Goal: Information Seeking & Learning: Learn about a topic

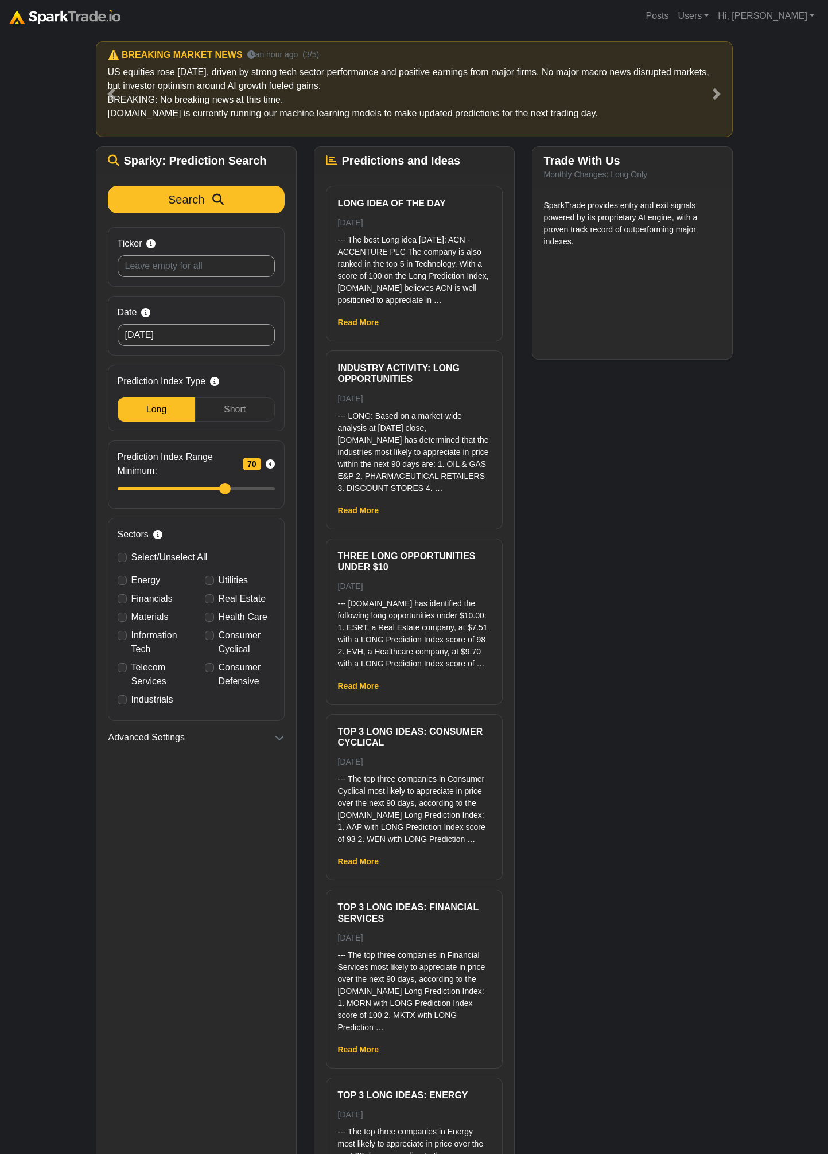
scroll to position [40, 0]
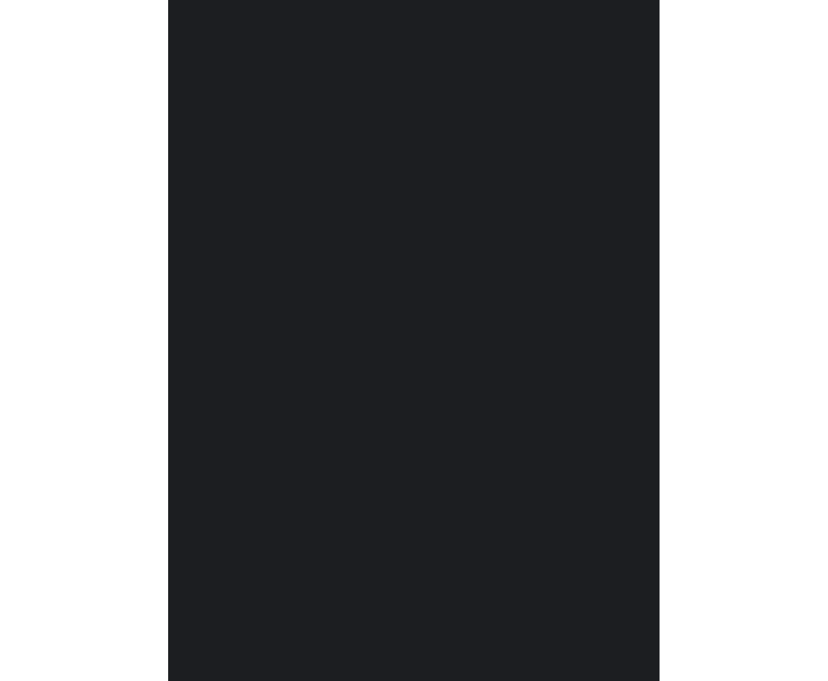
scroll to position [40, 0]
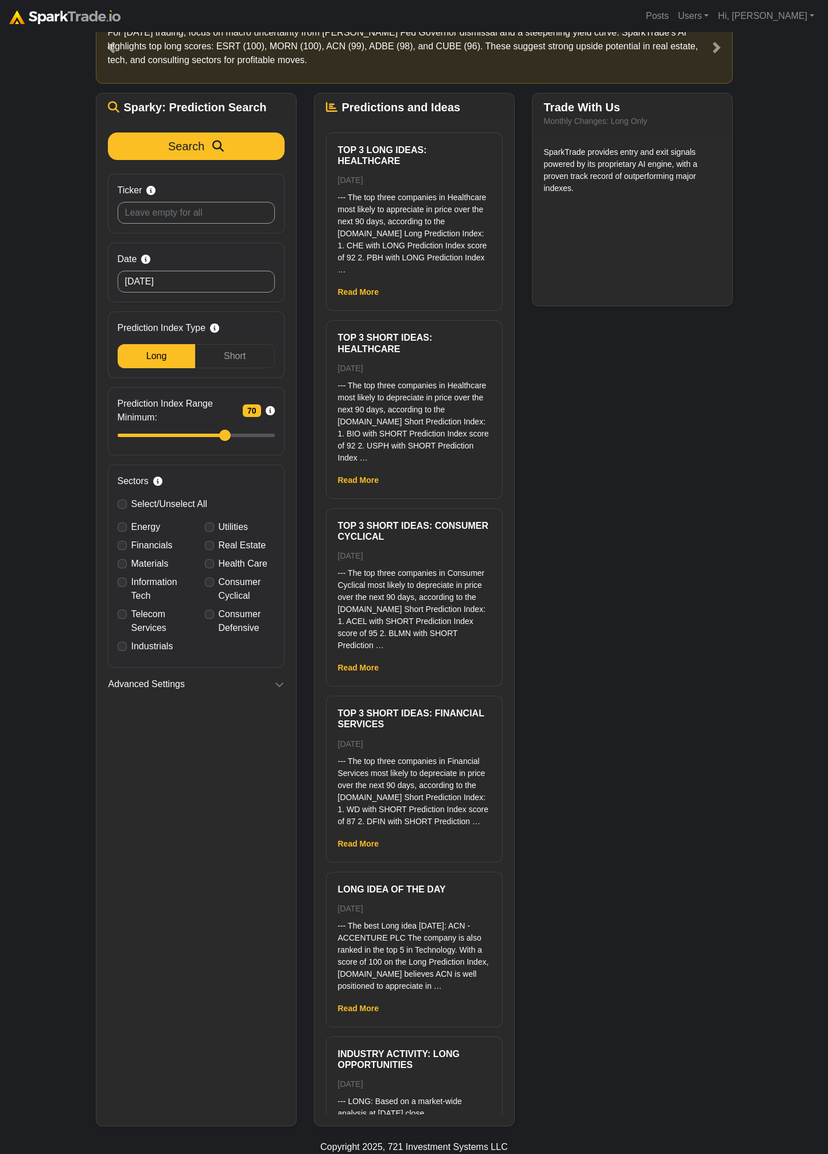
click at [66, 153] on div "How to Use [DOMAIN_NAME] × ⚠️ BREAKING MARKET NEWS 4 minutes ago (1/5) For [DAT…" at bounding box center [414, 560] width 828 height 1134
click at [579, 492] on div "Trade With Us Monthly Changes: Long Only SparkTrade provides entry and exit sig…" at bounding box center [632, 610] width 218 height 1034
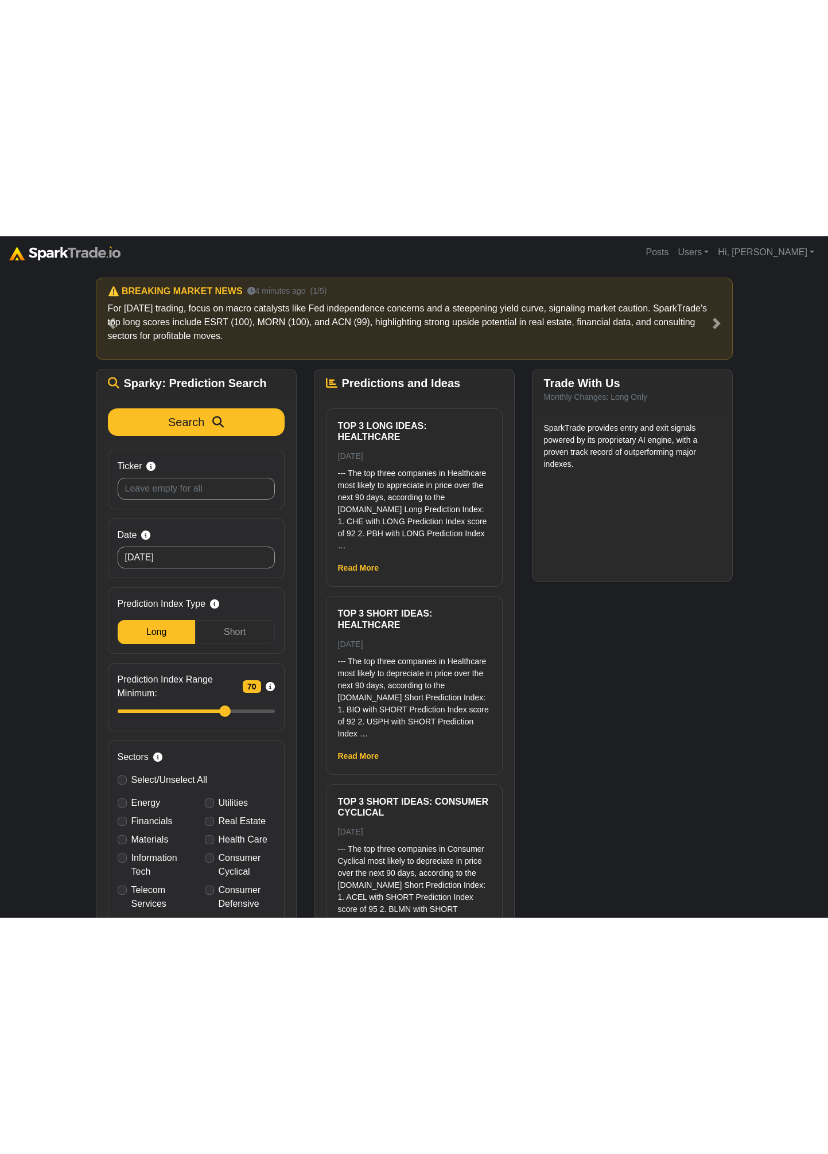
scroll to position [40, 0]
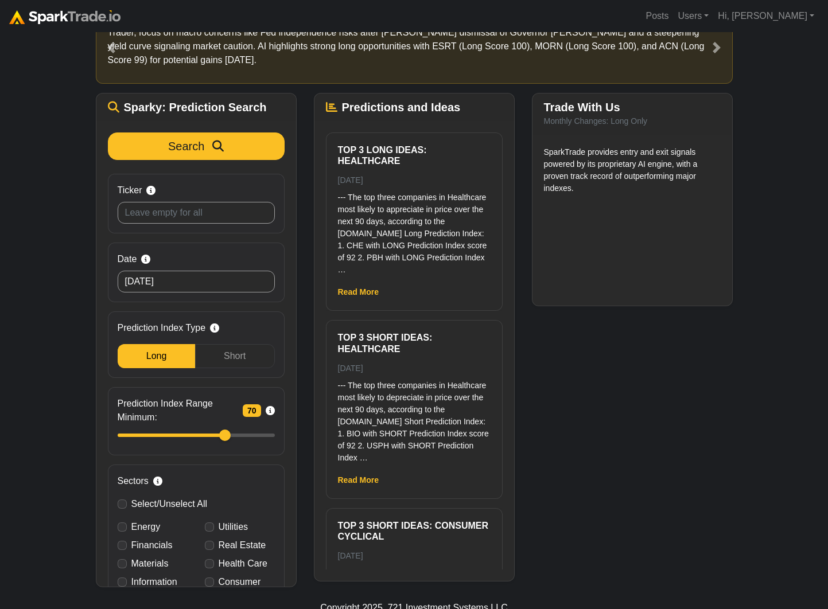
click at [606, 608] on div "Copyright 2025, 721 Investment Systems LLC" at bounding box center [414, 608] width 810 height 14
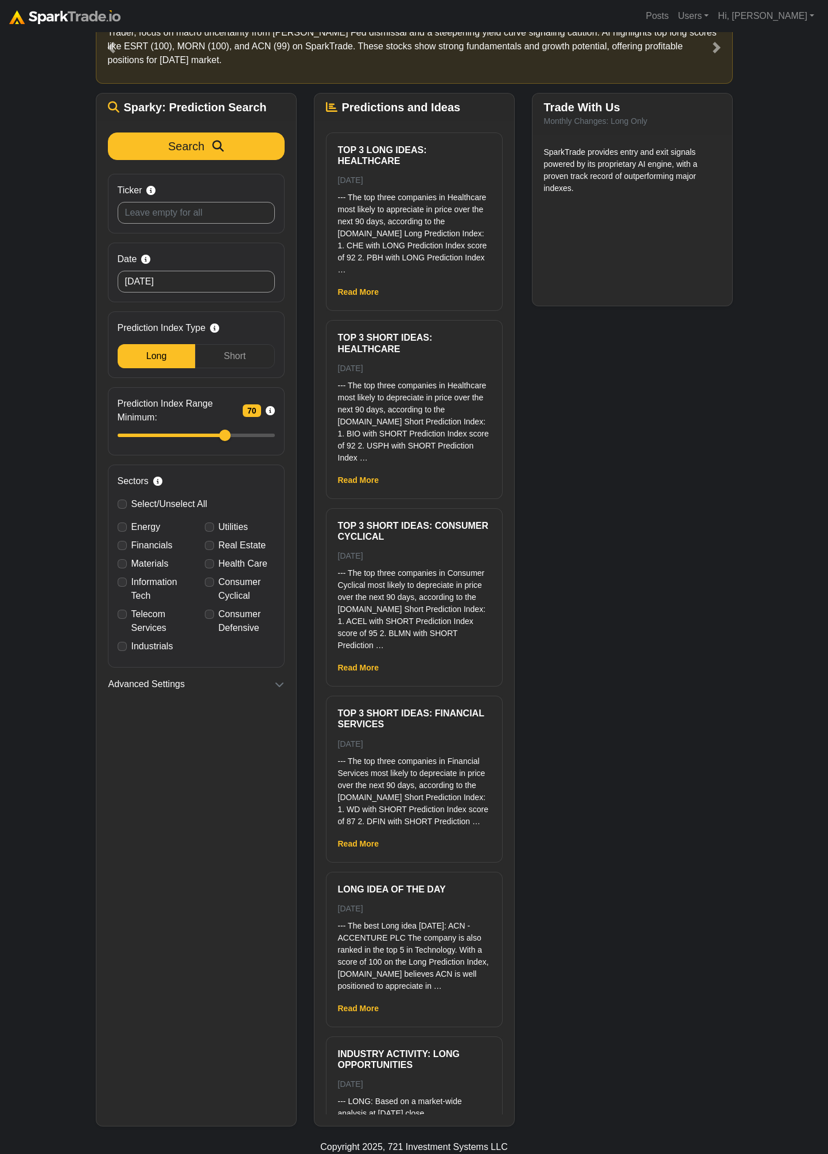
click at [77, 277] on div "How to Use [DOMAIN_NAME] × ⚠️ BREAKING MARKET NEWS 4 minutes ago (1/5) For [DAT…" at bounding box center [414, 560] width 828 height 1134
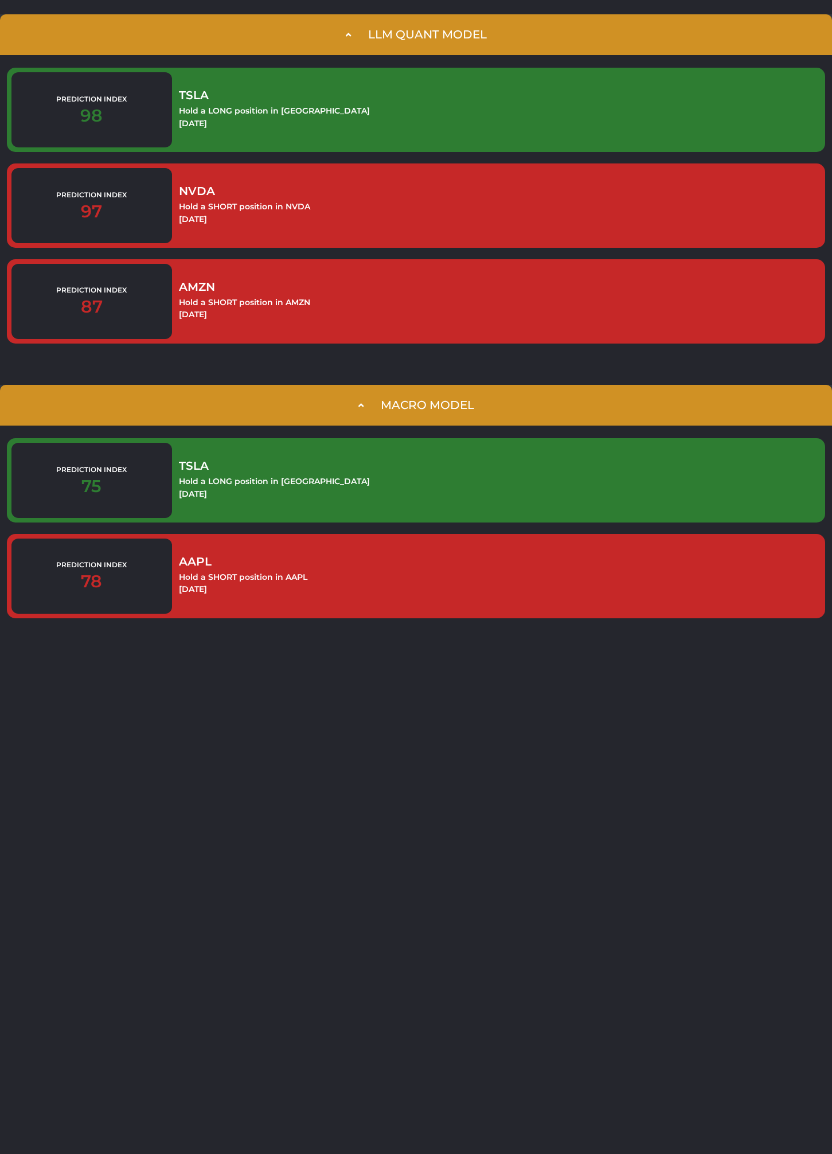
click at [266, 99] on div "LLM Quant Model Prediction Index 98 TSLA Hold a LONG position in TSLA February …" at bounding box center [416, 322] width 832 height 645
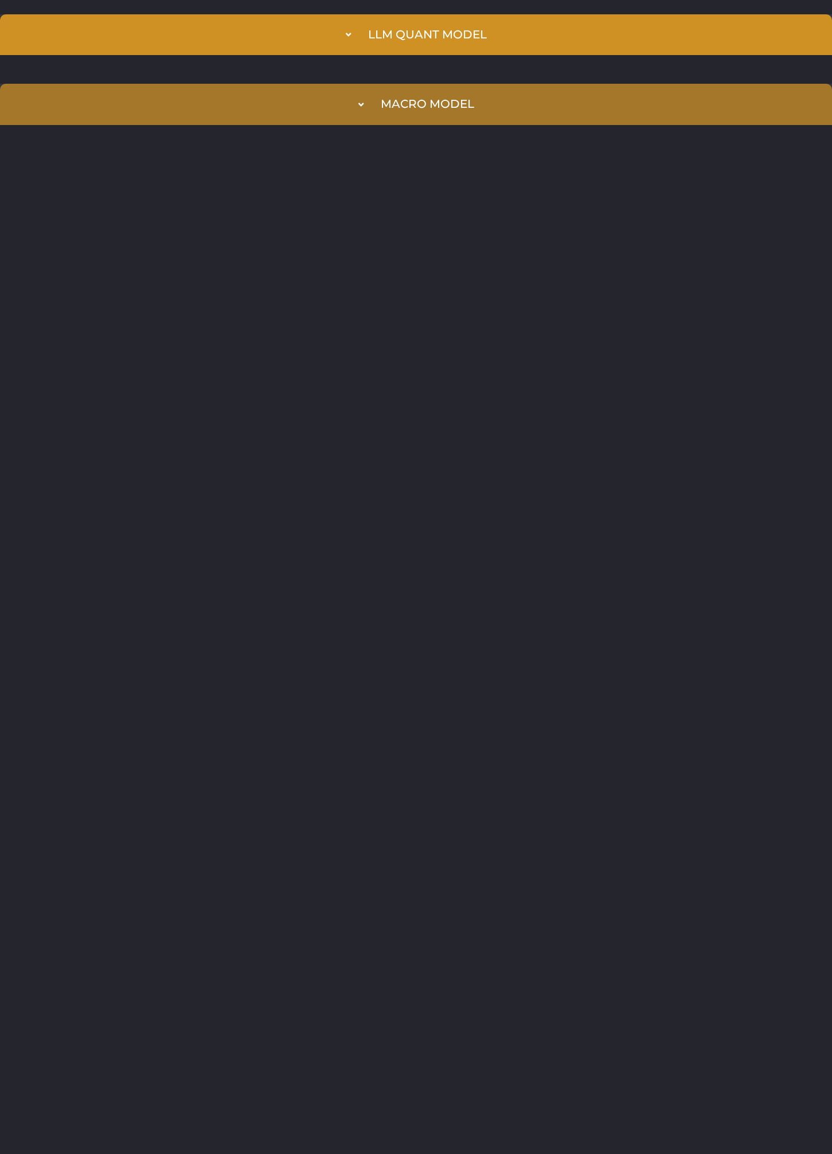
click at [264, 98] on summary "Macro Model" at bounding box center [416, 104] width 832 height 41
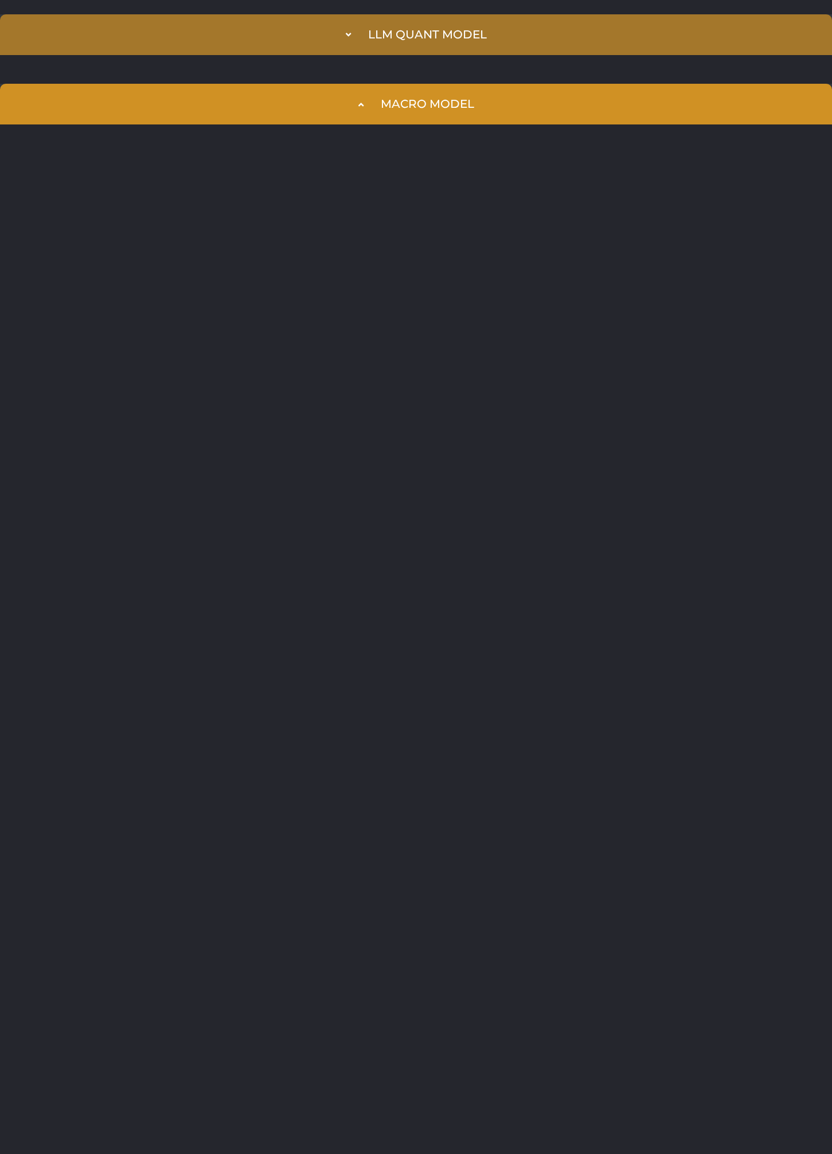
click at [285, 45] on summary "LLM Quant Model" at bounding box center [416, 34] width 832 height 41
